Goal: Find specific page/section: Find specific page/section

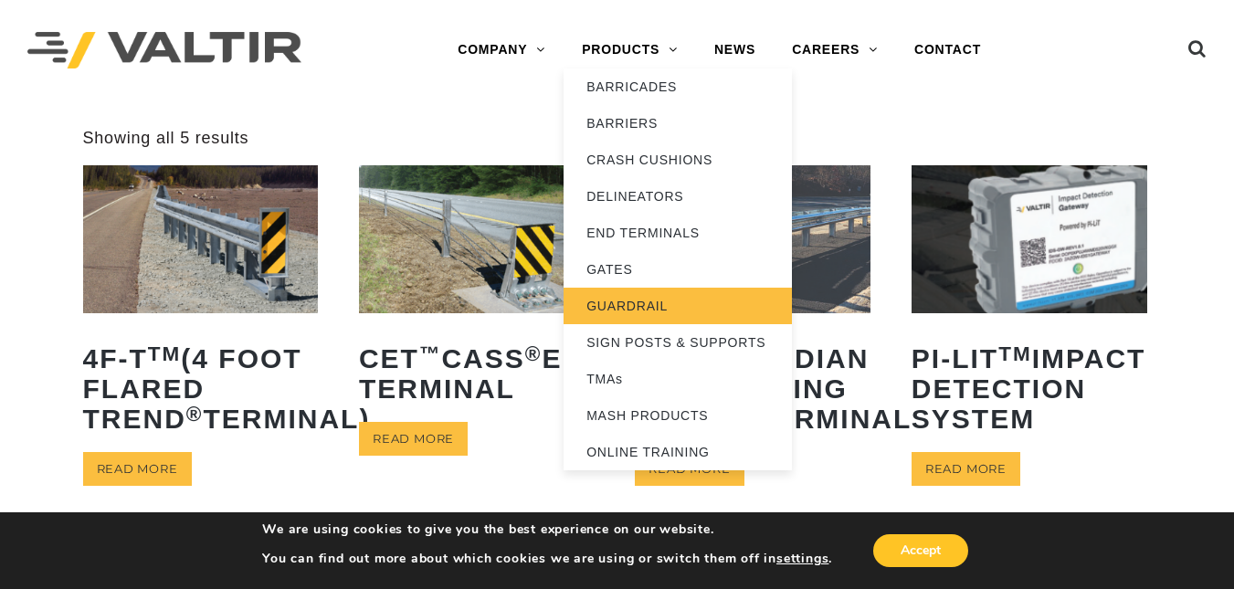
click at [642, 301] on link "GUARDRAIL" at bounding box center [677, 306] width 228 height 37
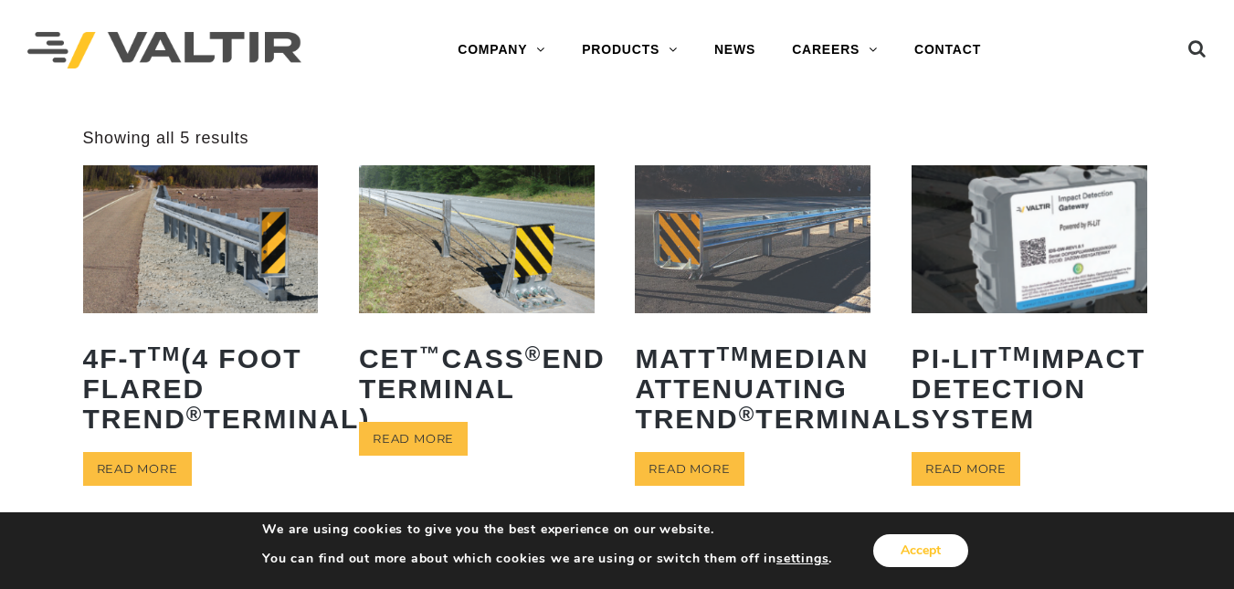
click at [950, 542] on button "Accept" at bounding box center [920, 550] width 95 height 33
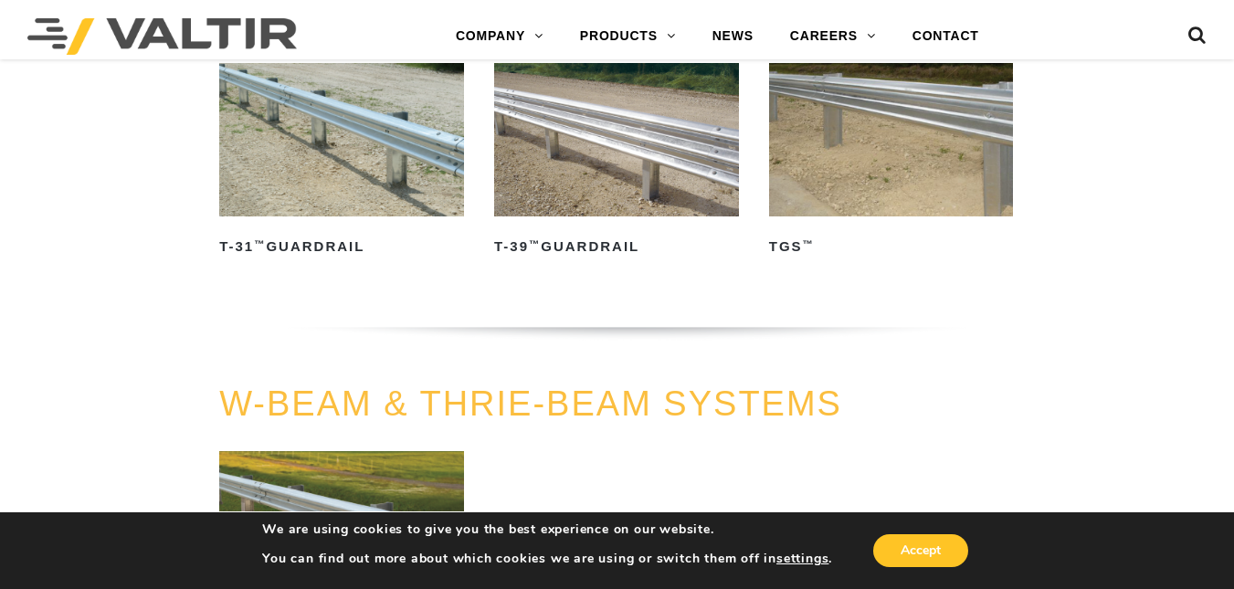
scroll to position [837, 0]
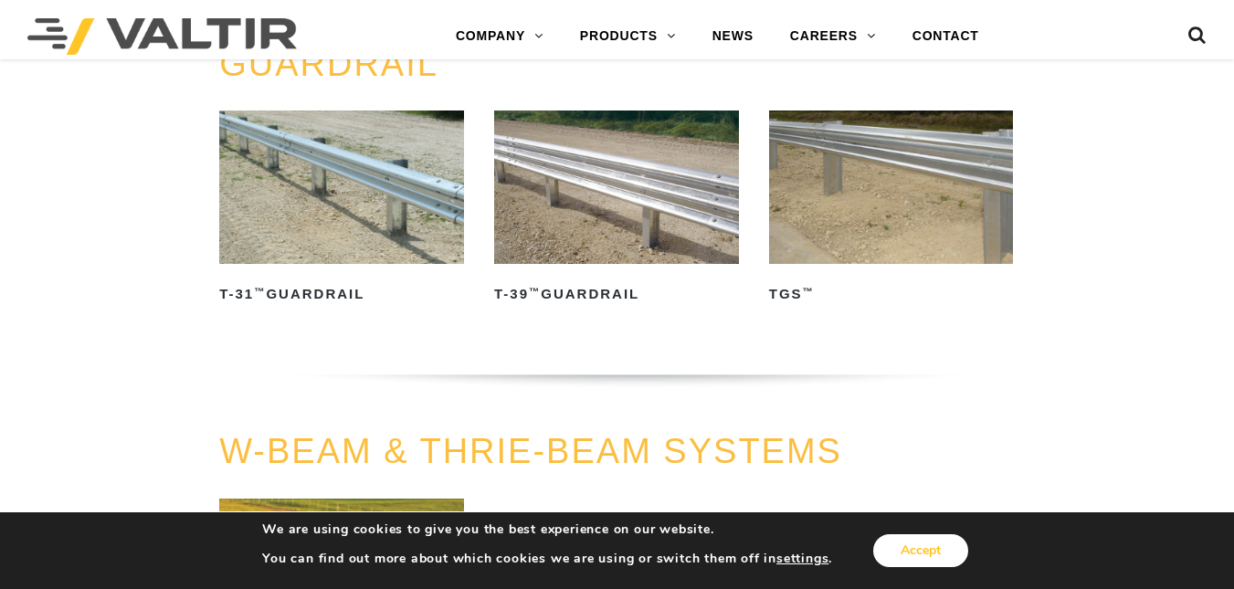
click at [910, 565] on button "Accept" at bounding box center [920, 550] width 95 height 33
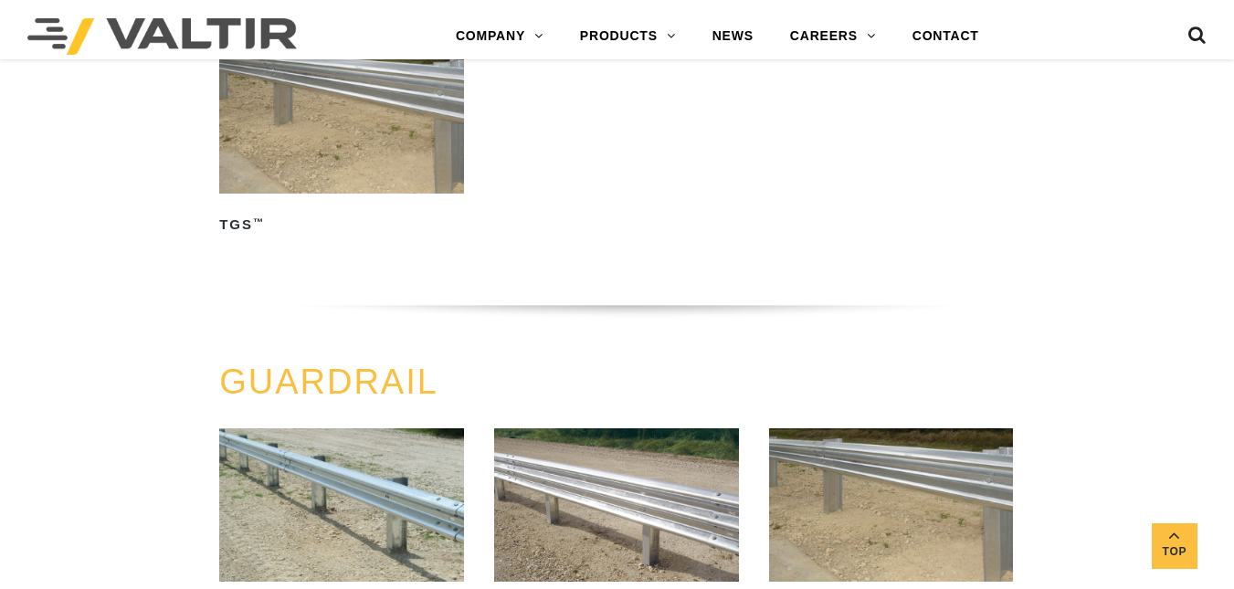
scroll to position [499, 0]
